Goal: Entertainment & Leisure: Consume media (video, audio)

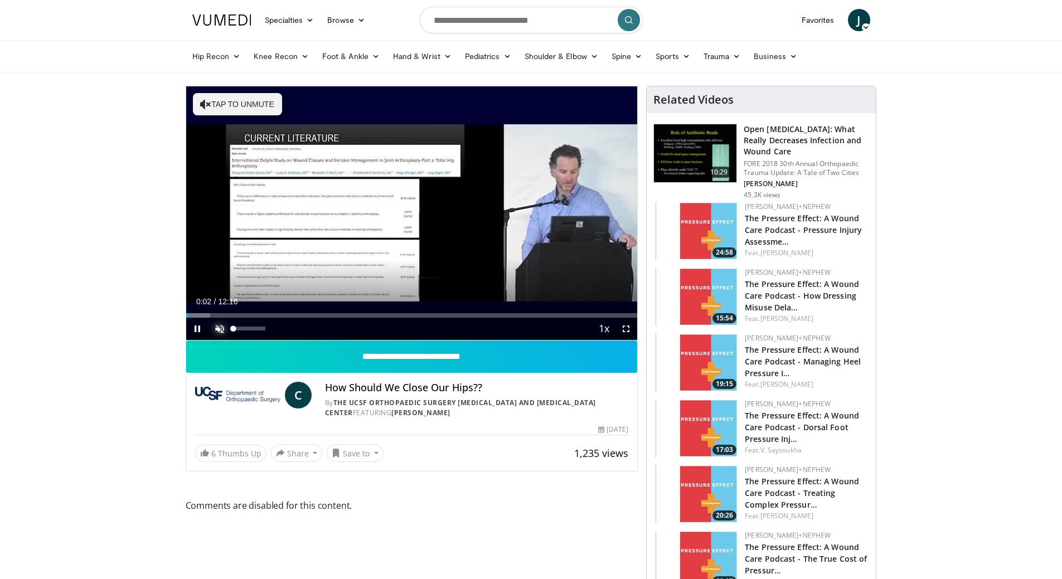
click at [218, 331] on span "Video Player" at bounding box center [220, 329] width 22 height 22
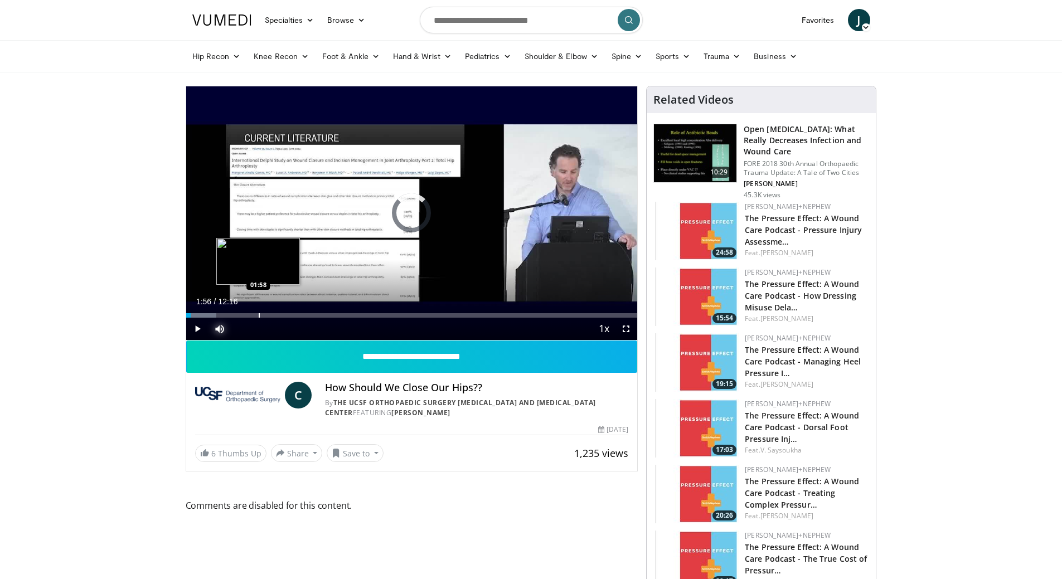
click at [257, 314] on div "Loaded : 6.77% 01:56 01:58" at bounding box center [412, 315] width 452 height 4
click at [287, 315] on div "Progress Bar" at bounding box center [287, 315] width 1 height 4
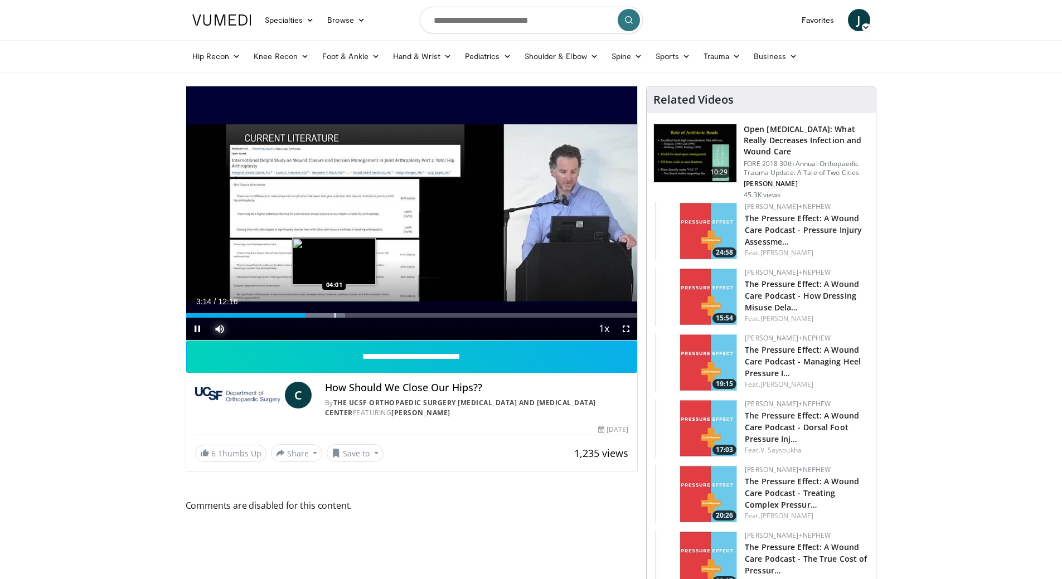
click at [335, 313] on div "Progress Bar" at bounding box center [335, 315] width 1 height 4
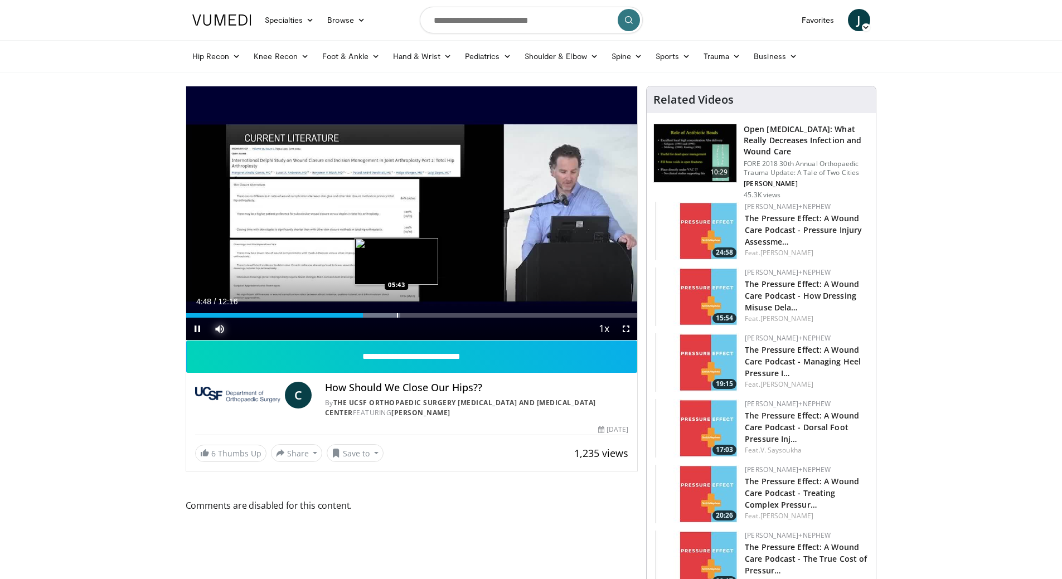
click at [397, 316] on div "Progress Bar" at bounding box center [397, 315] width 1 height 4
click at [436, 315] on div "Progress Bar" at bounding box center [435, 315] width 1 height 4
click at [625, 327] on span "Video Player" at bounding box center [626, 329] width 22 height 22
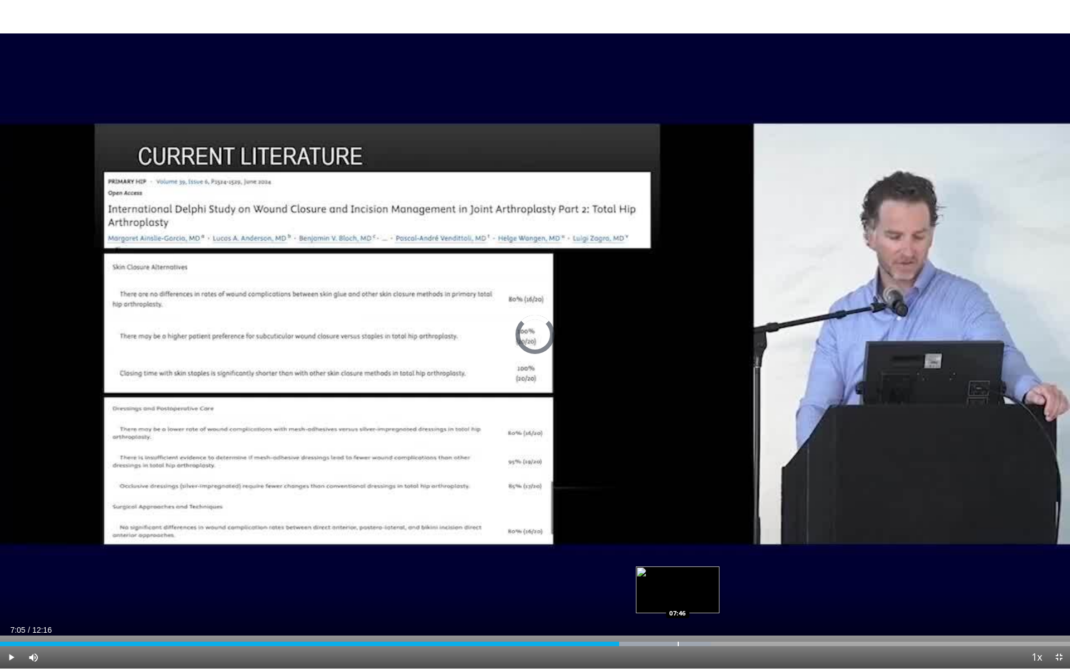
click at [678, 579] on div "Progress Bar" at bounding box center [678, 644] width 1 height 4
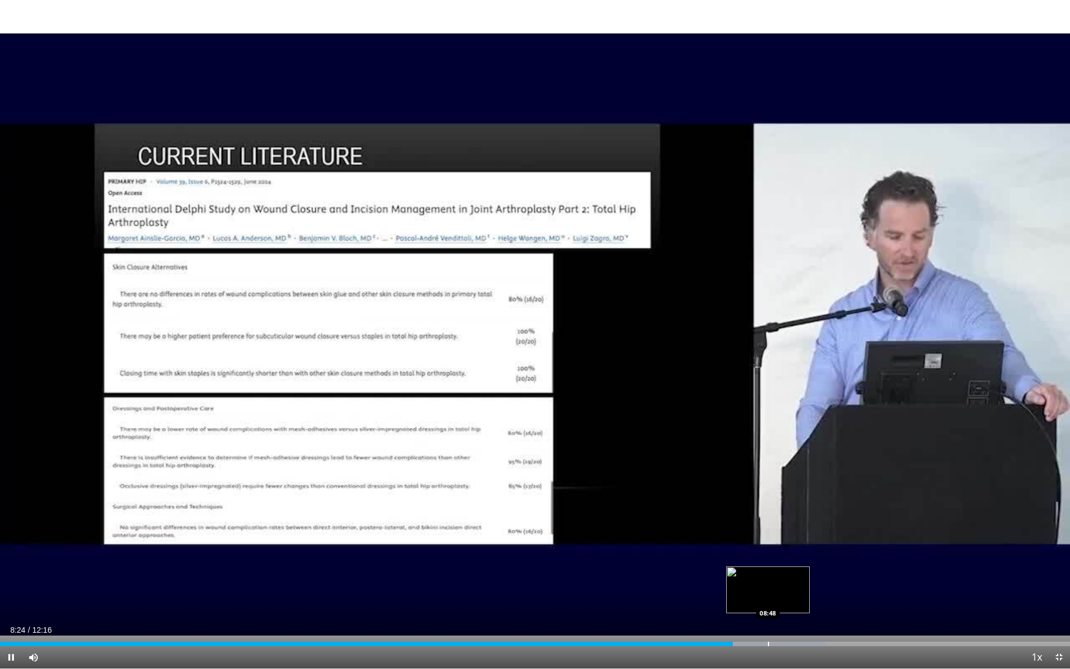
click at [768, 579] on div "Progress Bar" at bounding box center [768, 644] width 1 height 4
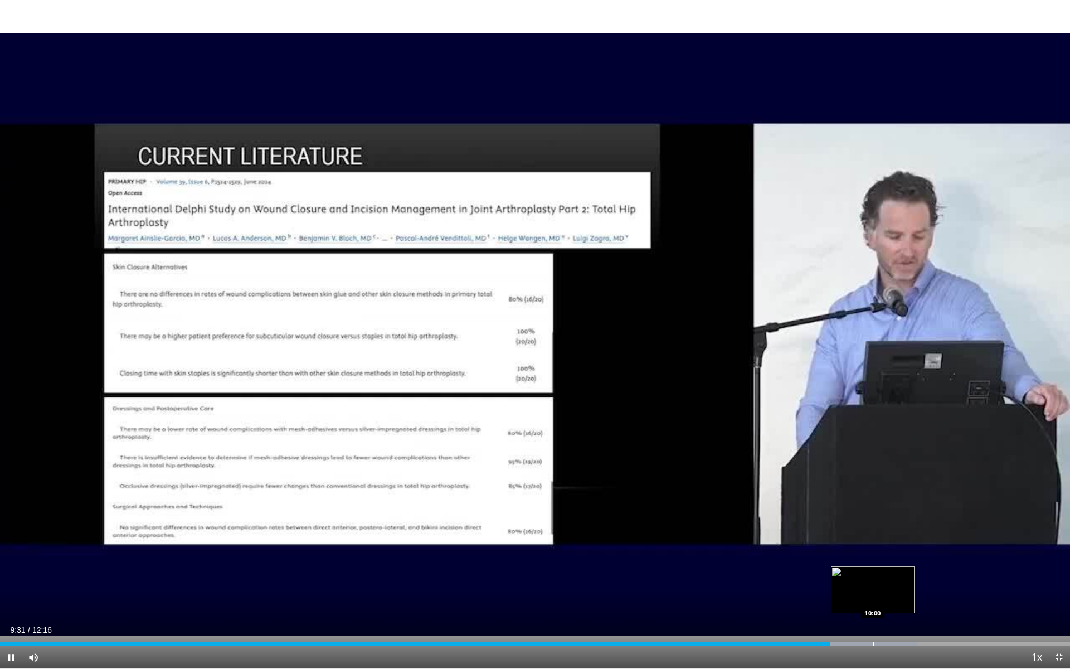
click at [873, 579] on div "Progress Bar" at bounding box center [873, 644] width 1 height 4
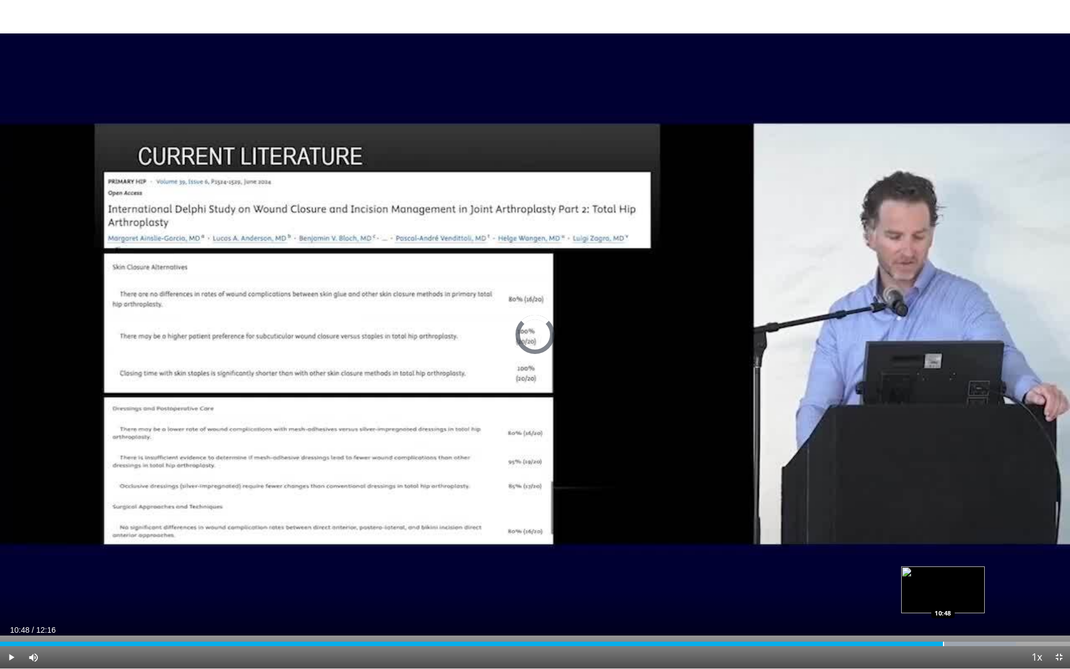
click at [943, 579] on div "Progress Bar" at bounding box center [943, 644] width 1 height 4
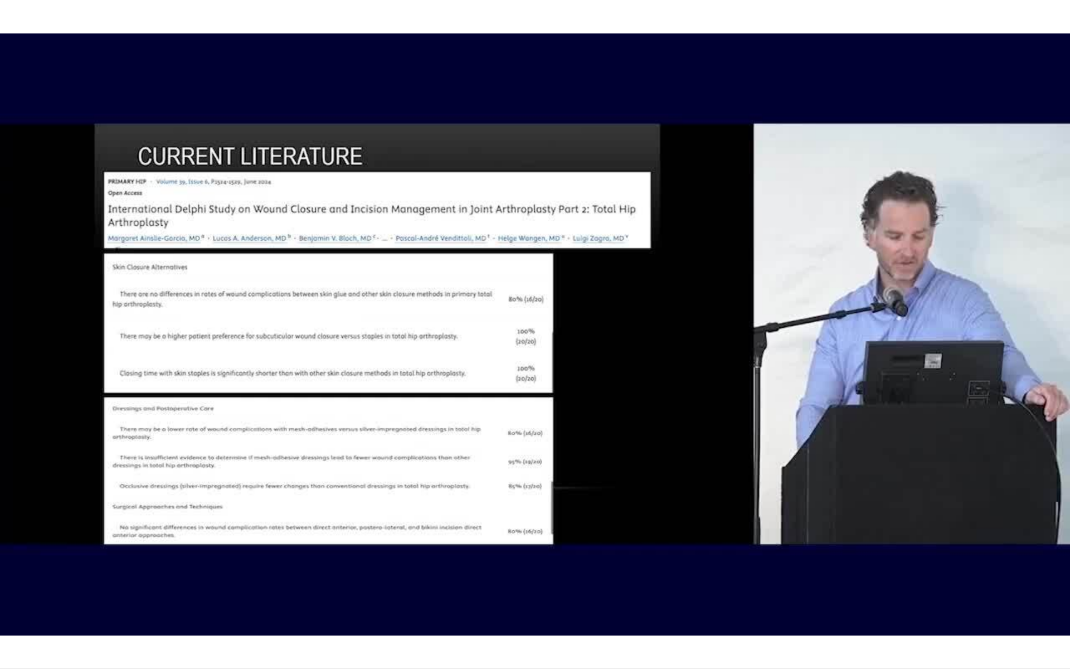
click at [975, 579] on div "10 seconds Tap to unmute" at bounding box center [535, 334] width 1070 height 668
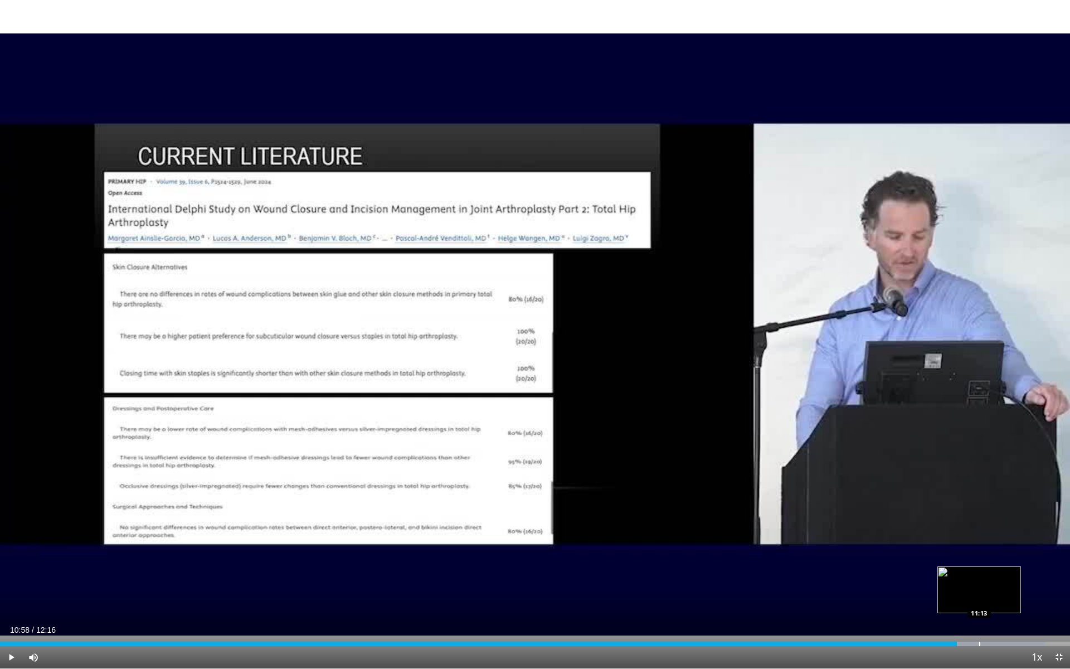
click at [980, 579] on div "Progress Bar" at bounding box center [980, 644] width 1 height 4
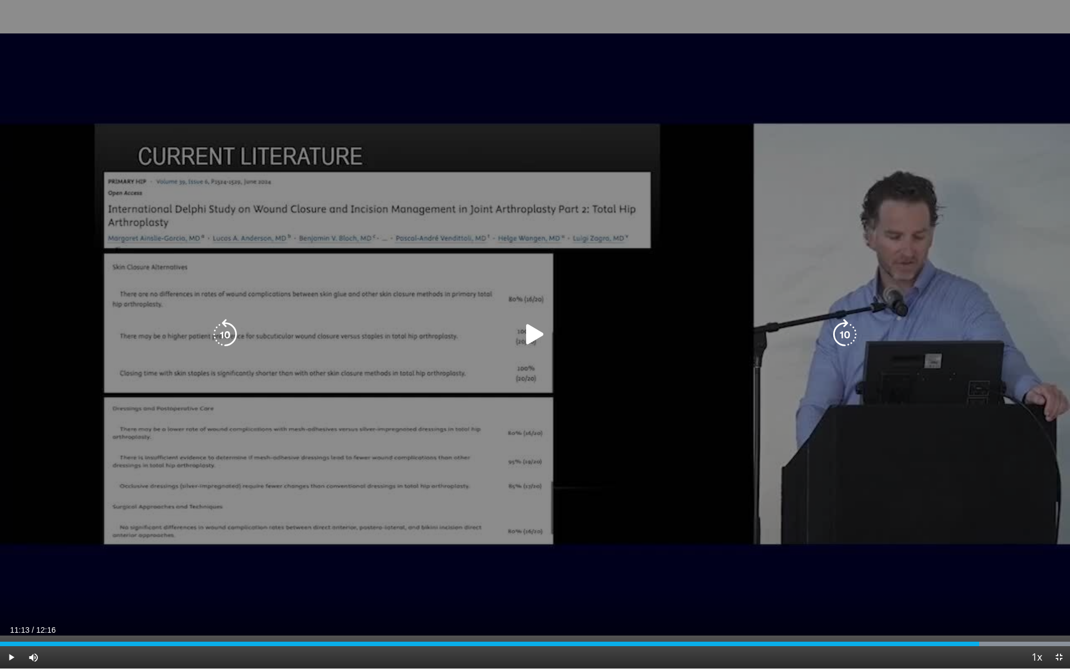
click at [453, 392] on div "10 seconds Tap to unmute" at bounding box center [535, 334] width 1070 height 668
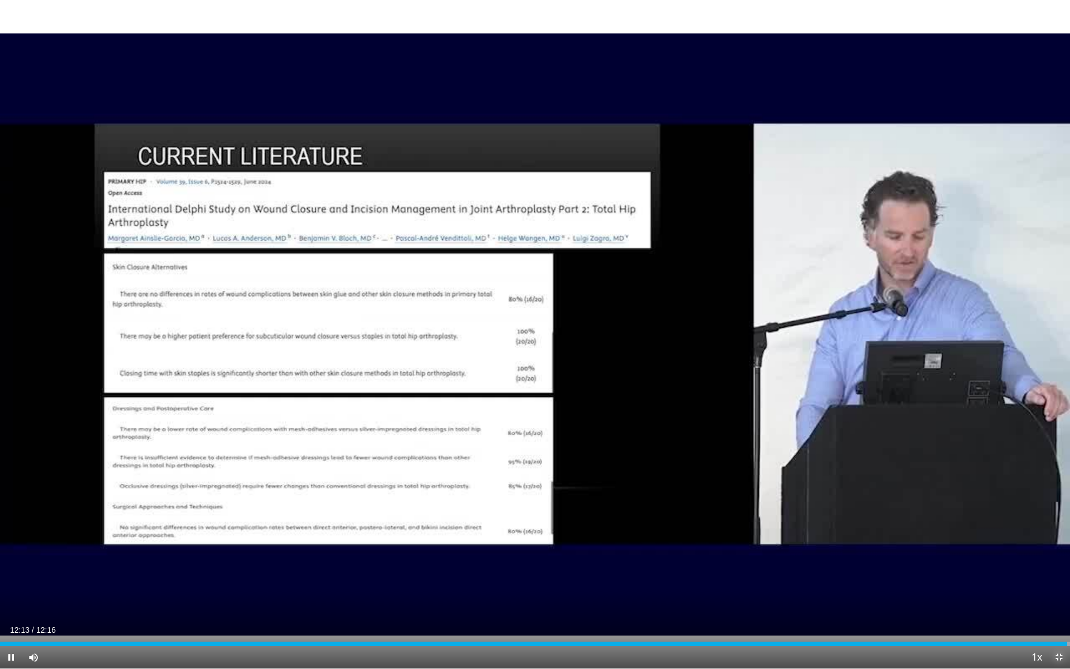
click at [1060, 579] on span "Video Player" at bounding box center [1059, 657] width 22 height 22
